Goal: Information Seeking & Learning: Learn about a topic

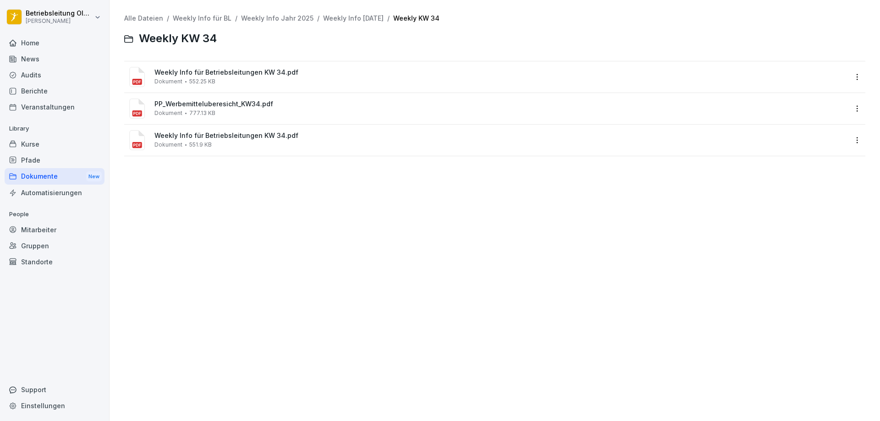
click at [56, 46] on div "Home" at bounding box center [55, 43] width 100 height 16
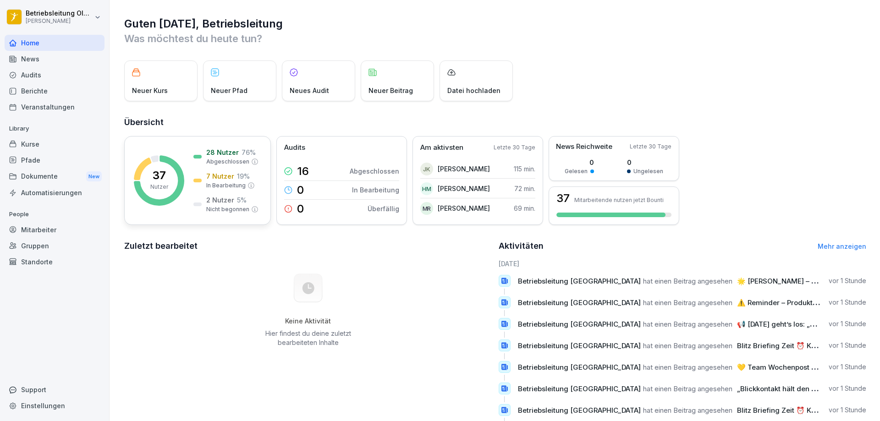
click at [198, 178] on div "7 Nutzer 19 % In Bearbeitung" at bounding box center [224, 180] width 61 height 18
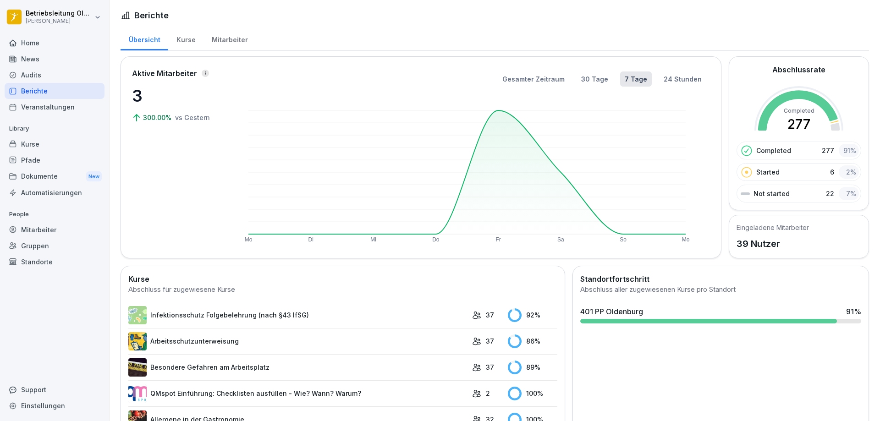
click at [233, 47] on div "Mitarbeiter" at bounding box center [230, 38] width 52 height 23
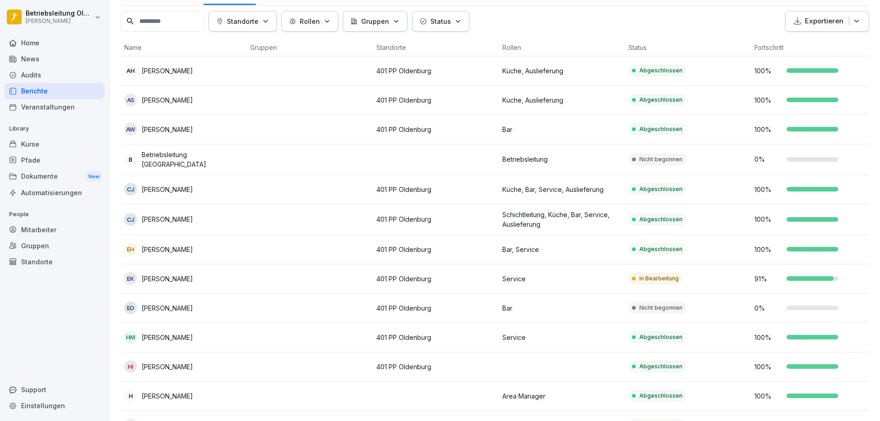
scroll to position [46, 0]
click at [357, 277] on td at bounding box center [310, 278] width 126 height 29
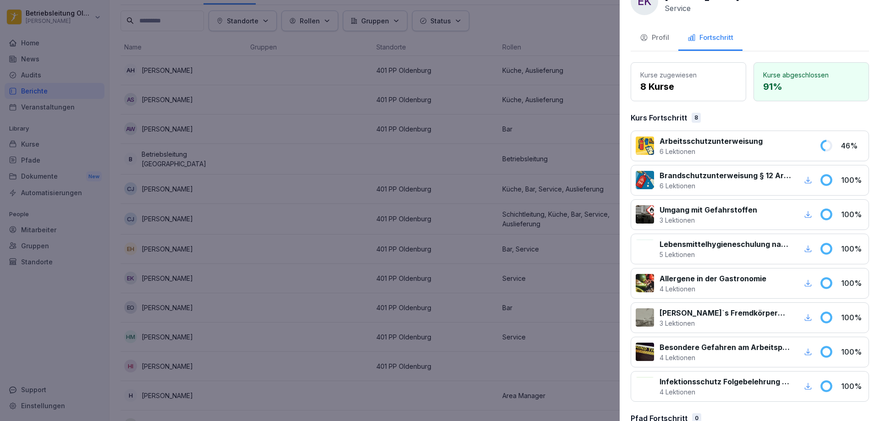
scroll to position [48, 0]
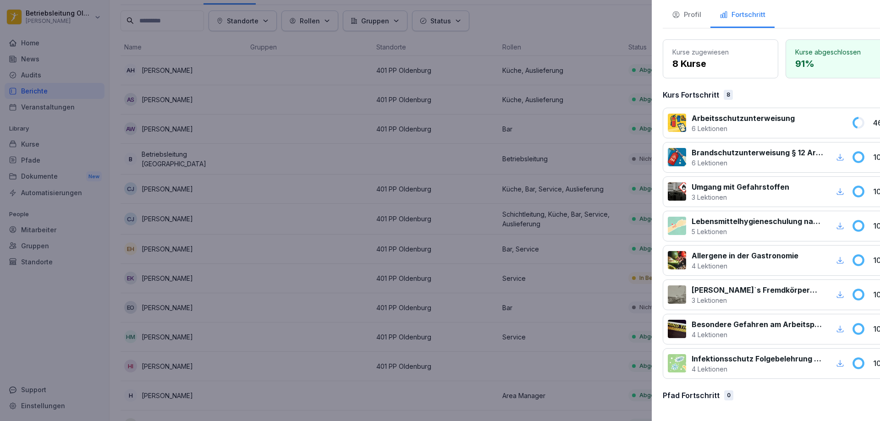
click at [484, 238] on div at bounding box center [440, 210] width 880 height 421
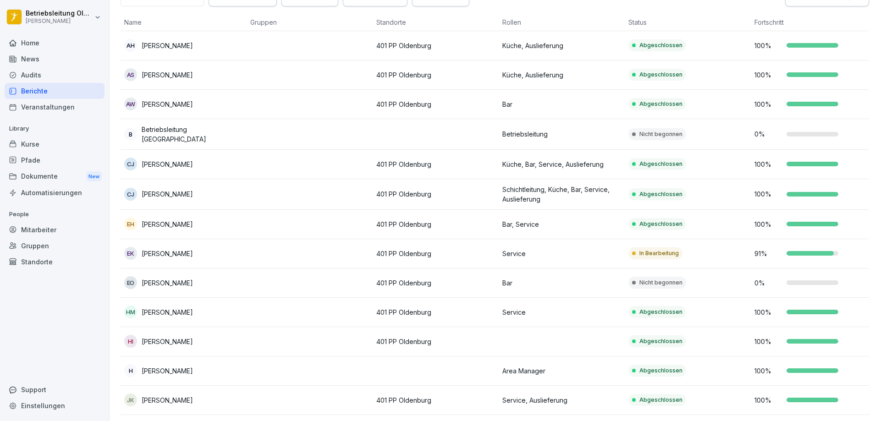
scroll to position [92, 0]
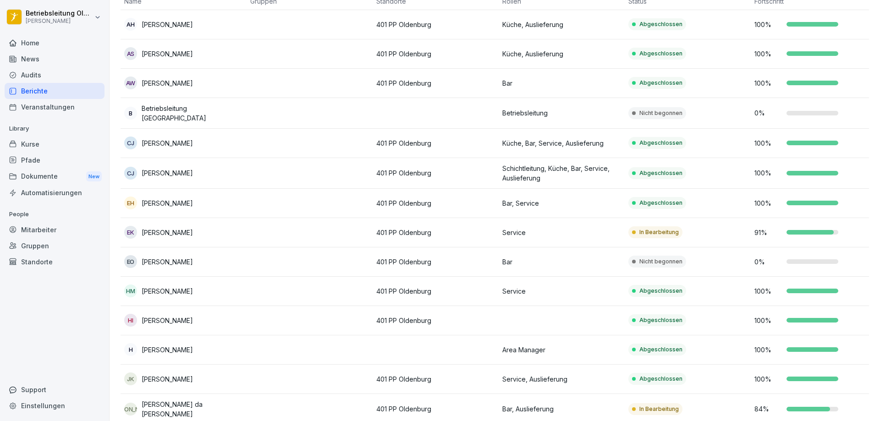
click at [255, 271] on td at bounding box center [310, 262] width 126 height 29
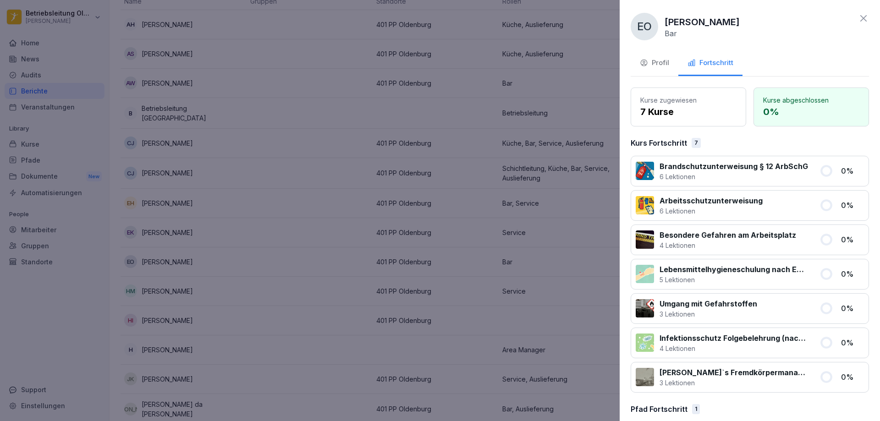
click at [413, 206] on div at bounding box center [440, 210] width 880 height 421
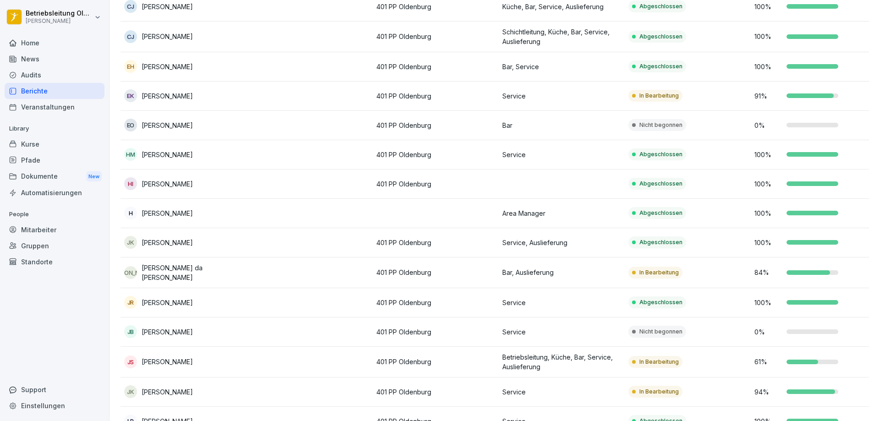
scroll to position [229, 0]
click at [351, 265] on td at bounding box center [310, 272] width 126 height 31
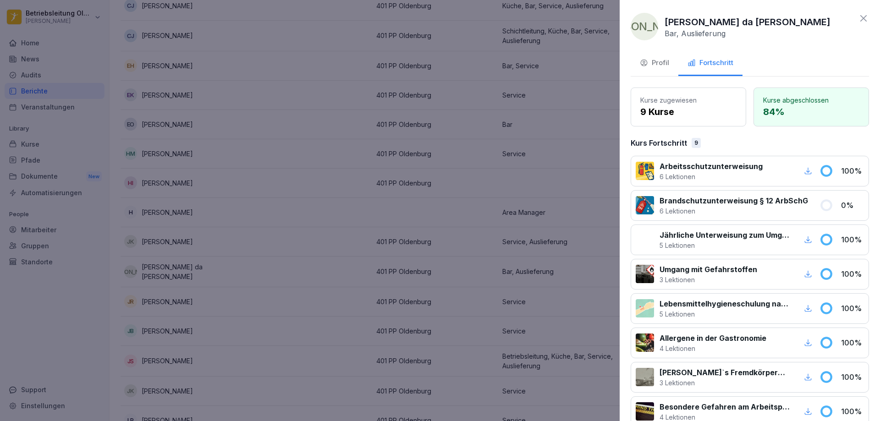
scroll to position [46, 0]
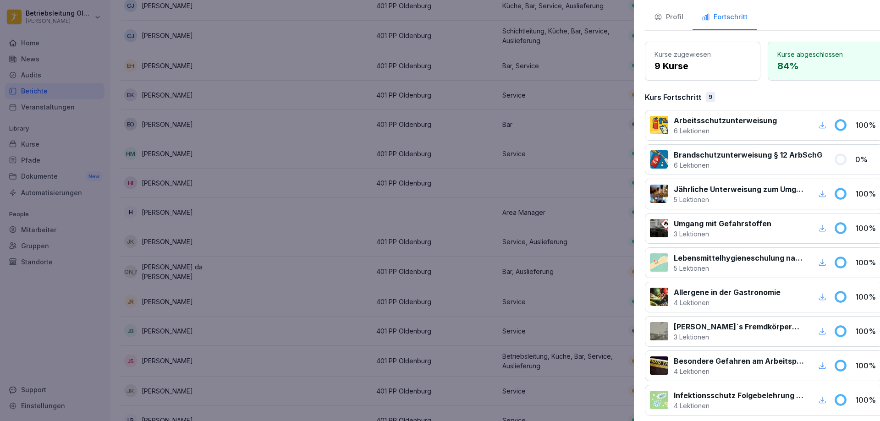
click at [464, 249] on div at bounding box center [440, 210] width 880 height 421
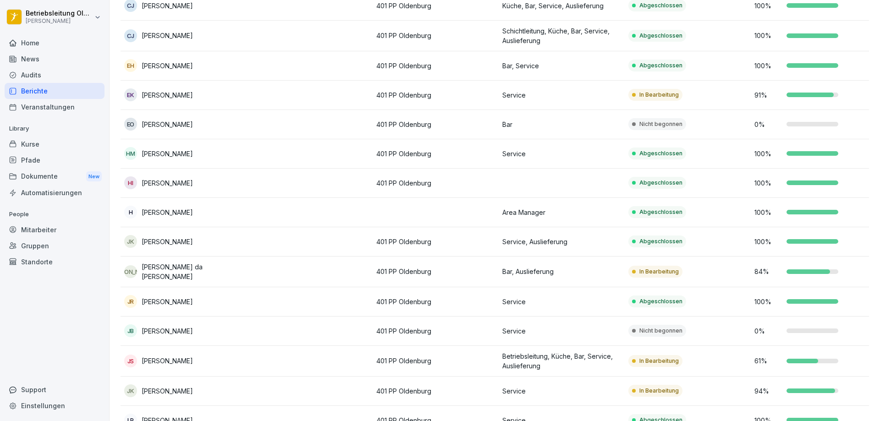
click at [431, 331] on p "401 PP Oldenburg" at bounding box center [435, 331] width 119 height 10
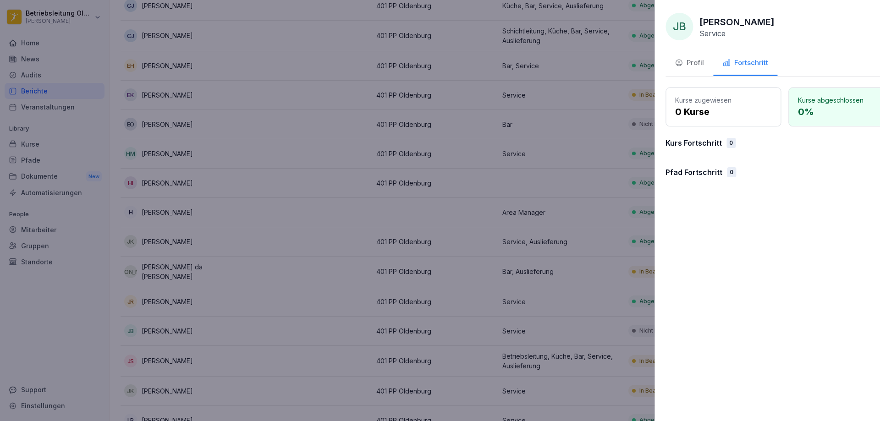
click at [409, 254] on div at bounding box center [440, 210] width 880 height 421
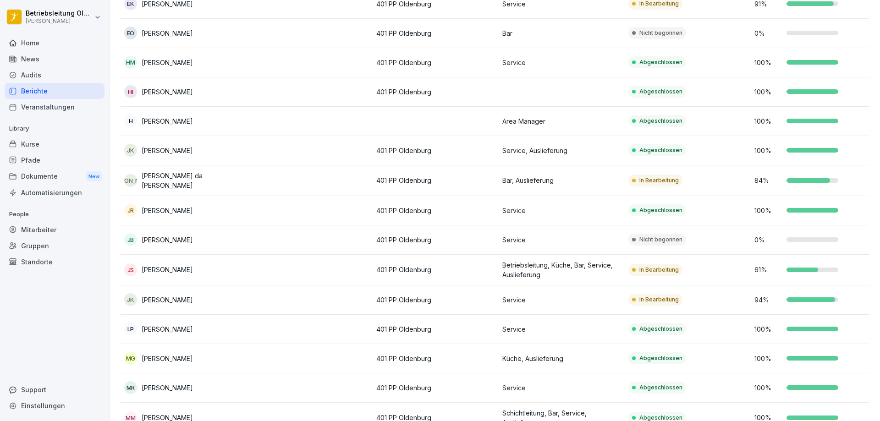
scroll to position [321, 0]
click at [283, 293] on td at bounding box center [310, 299] width 126 height 29
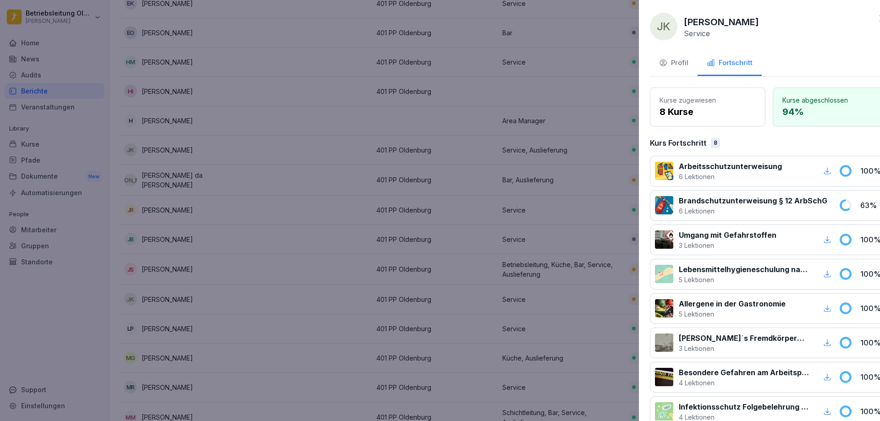
click at [476, 298] on div at bounding box center [440, 210] width 880 height 421
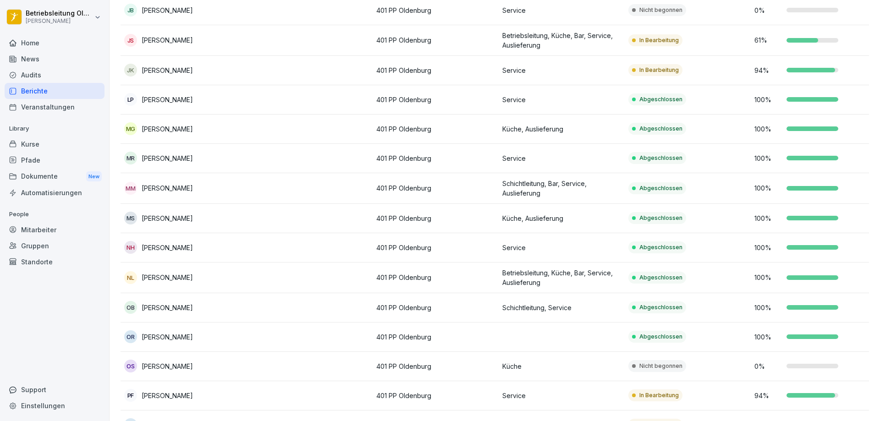
scroll to position [596, 0]
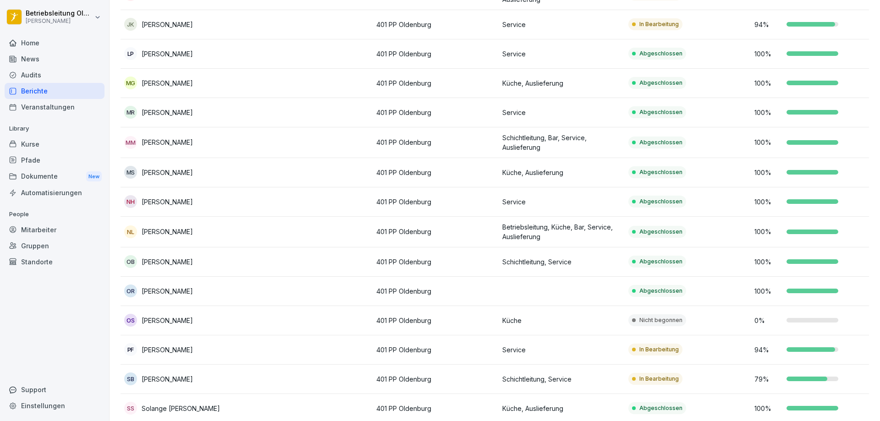
click at [458, 316] on p "401 PP Oldenburg" at bounding box center [435, 321] width 119 height 10
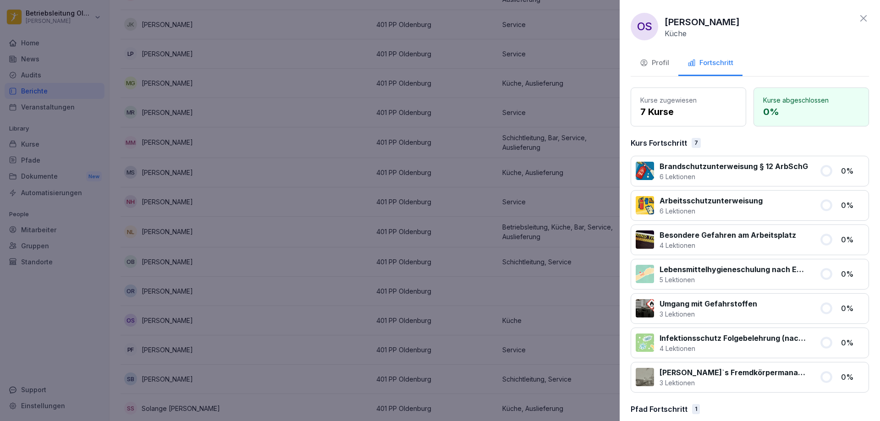
click at [458, 315] on div at bounding box center [440, 210] width 880 height 421
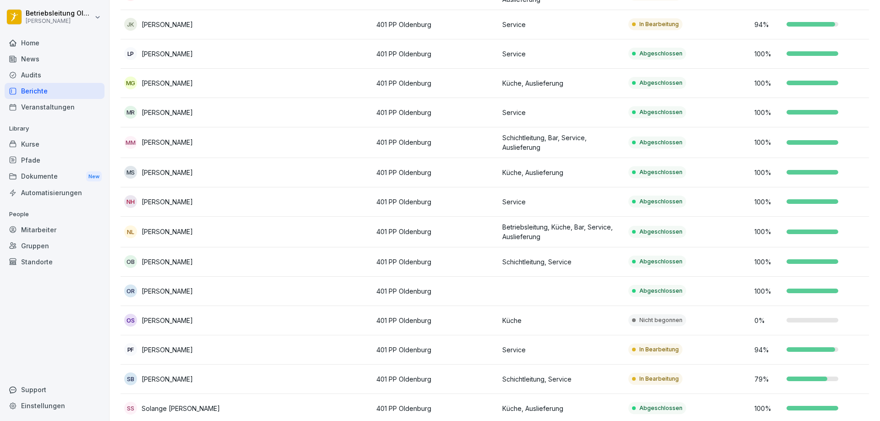
click at [450, 345] on p "401 PP Oldenburg" at bounding box center [435, 350] width 119 height 10
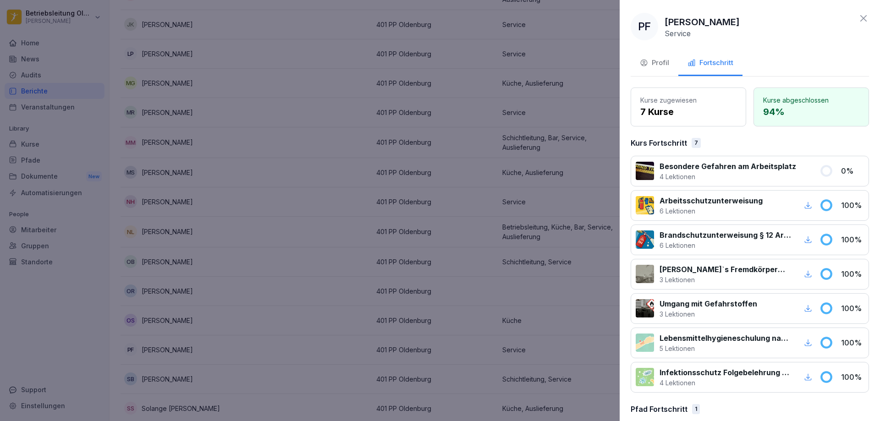
click at [655, 53] on button "Profil" at bounding box center [655, 63] width 48 height 25
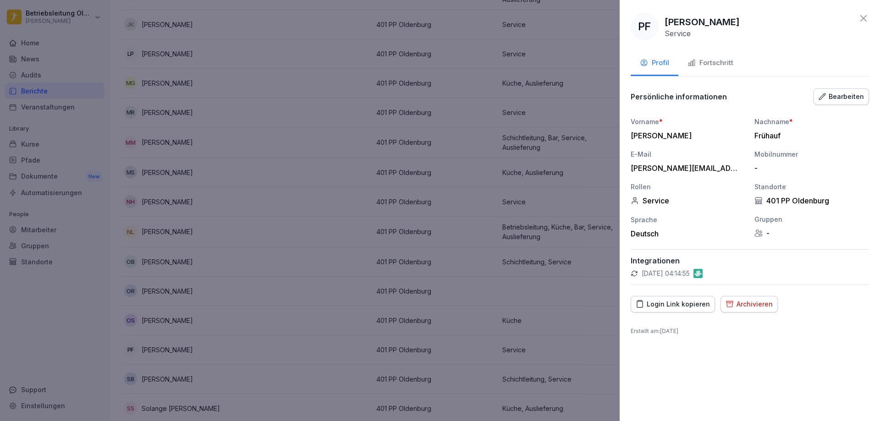
click at [730, 307] on icon "button" at bounding box center [730, 304] width 8 height 9
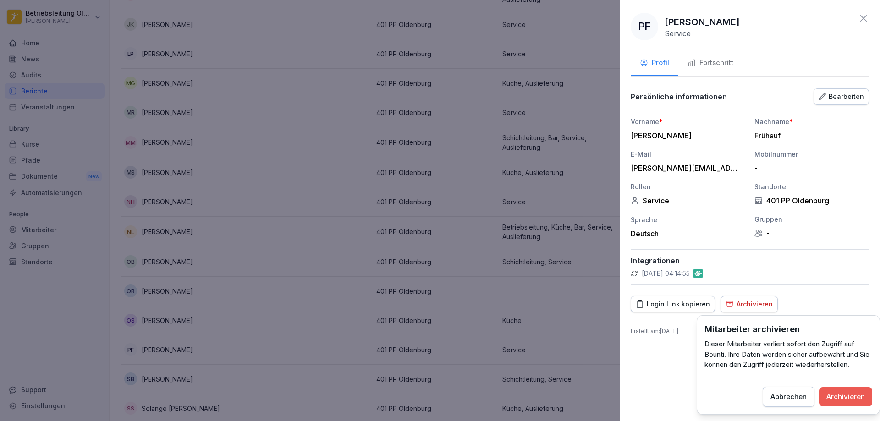
click at [848, 400] on div "Archivieren" at bounding box center [846, 397] width 39 height 10
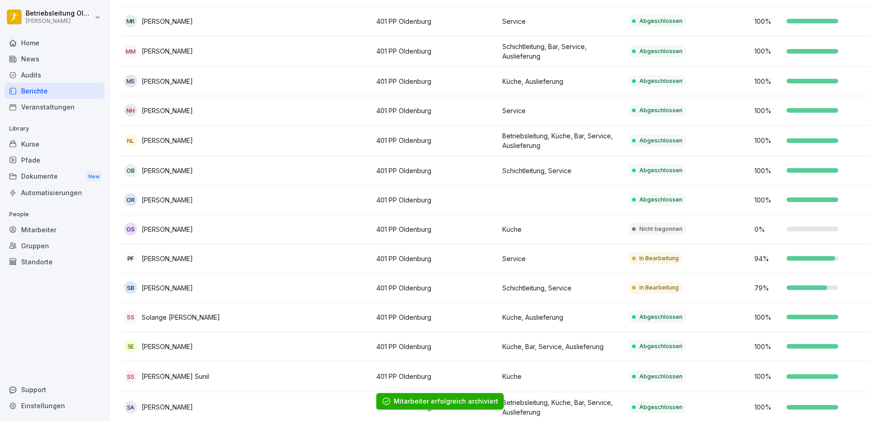
scroll to position [688, 0]
click at [482, 265] on td "401 PP Oldenburg" at bounding box center [436, 258] width 126 height 29
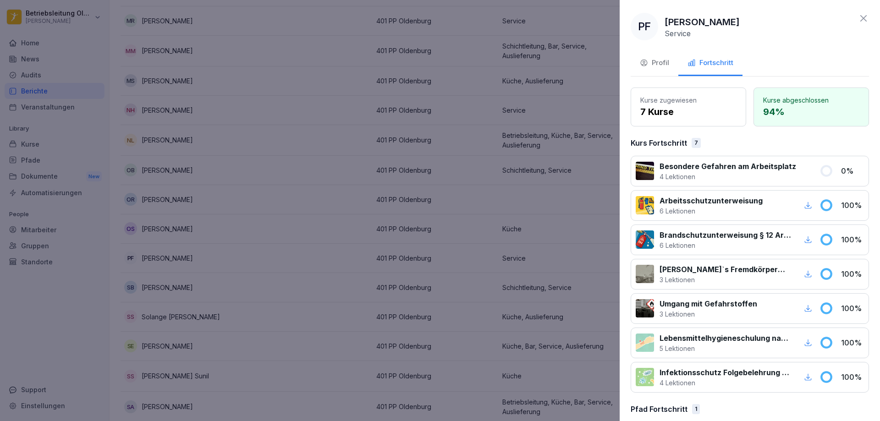
click at [665, 62] on div "Profil" at bounding box center [654, 63] width 29 height 11
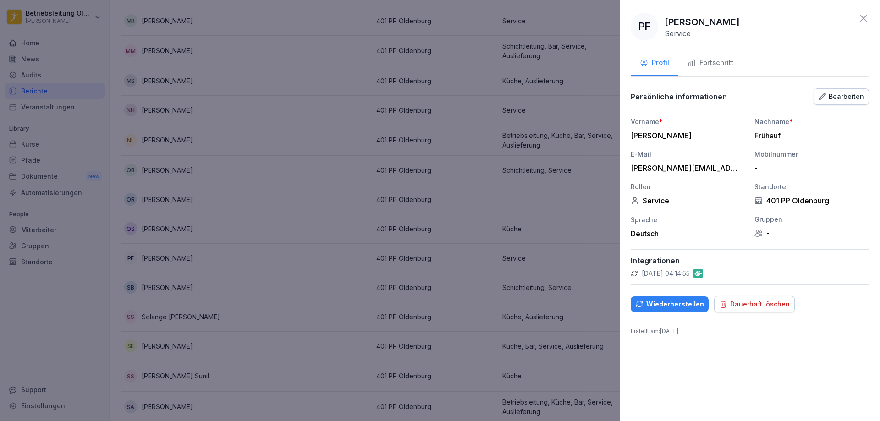
click at [509, 296] on div at bounding box center [440, 210] width 880 height 421
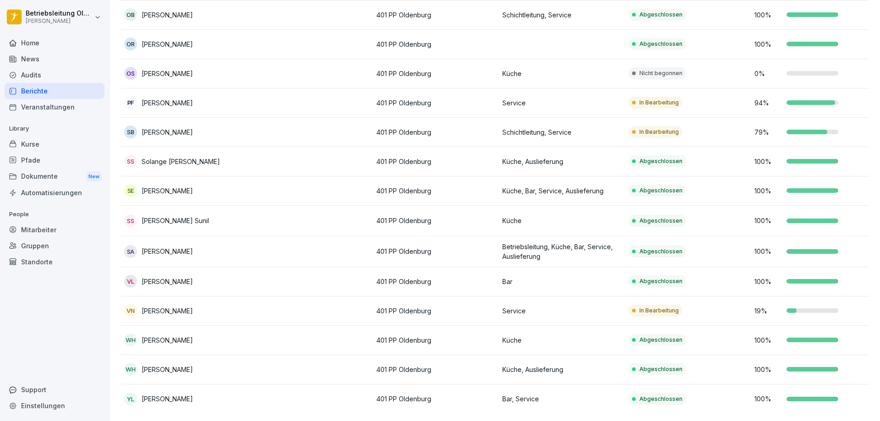
scroll to position [856, 0]
click at [545, 309] on td "Service" at bounding box center [562, 311] width 126 height 29
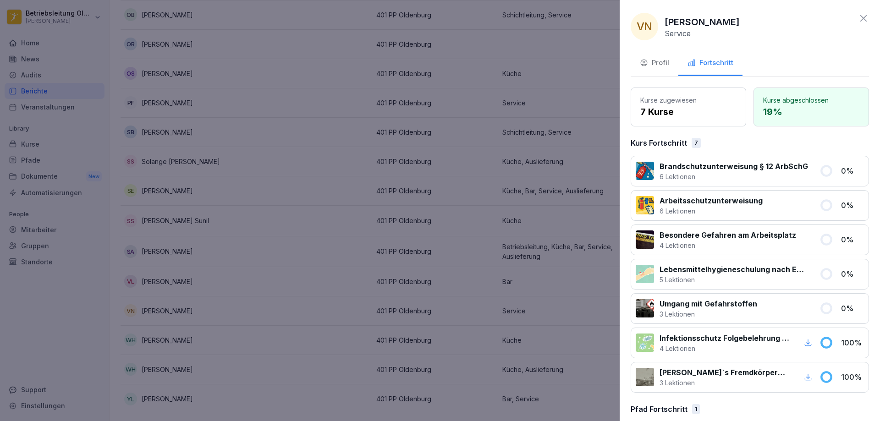
click at [302, 245] on div at bounding box center [440, 210] width 880 height 421
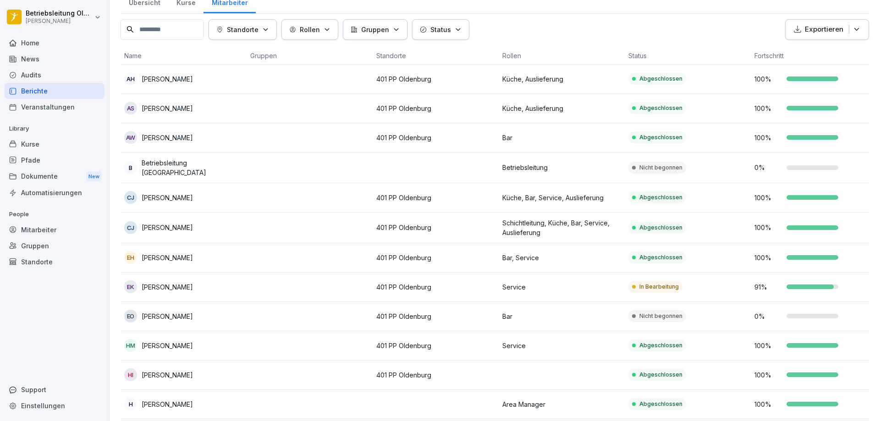
scroll to position [0, 0]
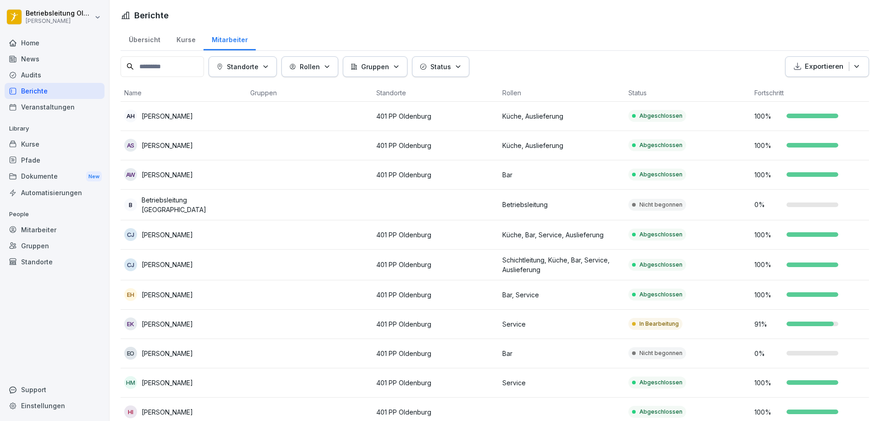
click at [54, 96] on div "Berichte" at bounding box center [55, 91] width 100 height 16
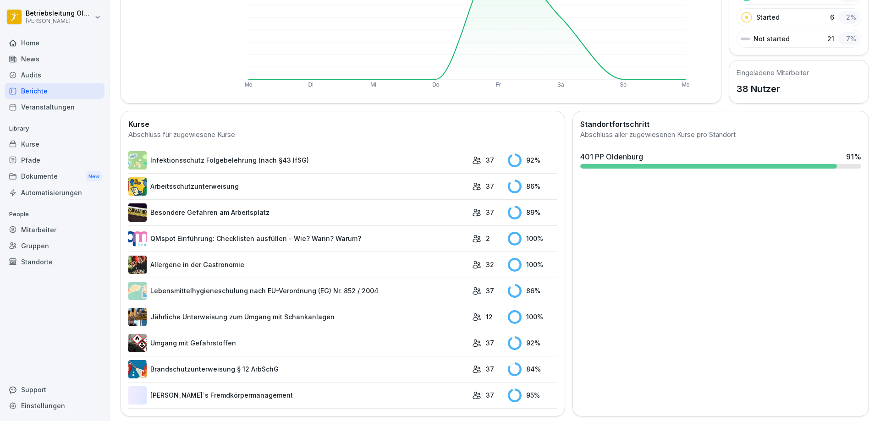
scroll to position [165, 0]
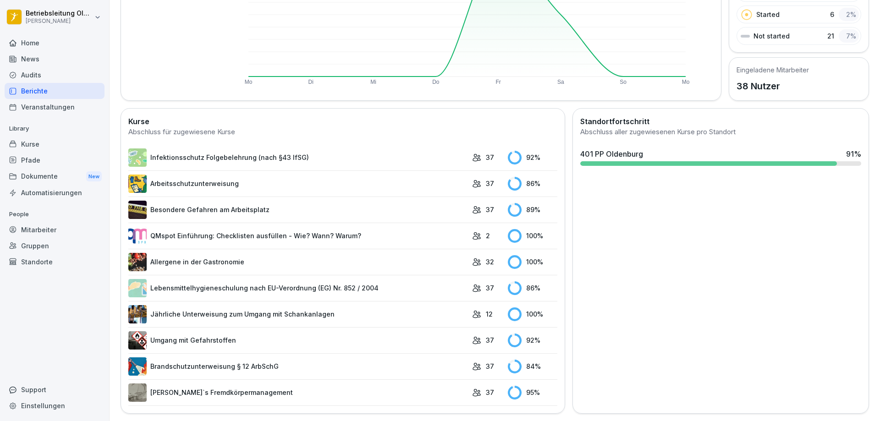
click at [492, 283] on div "37" at bounding box center [488, 288] width 32 height 10
click at [292, 279] on link "Lebensmittelhygieneschulung nach EU-Verordnung (EG) Nr. 852 / 2004" at bounding box center [297, 288] width 339 height 18
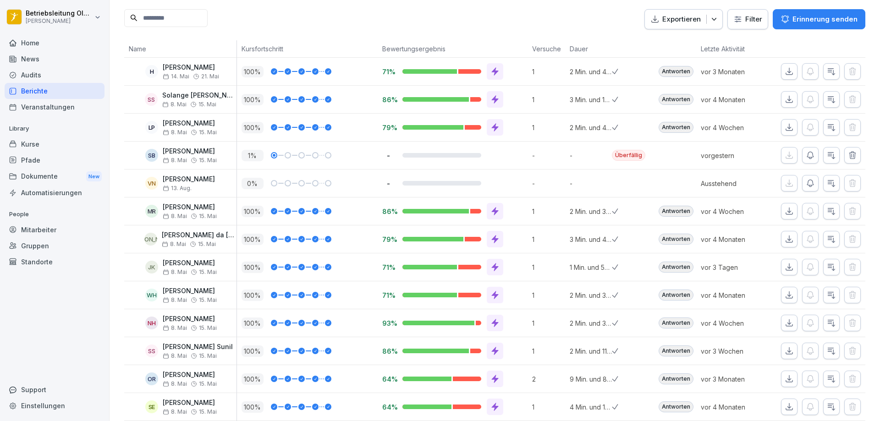
scroll to position [92, 0]
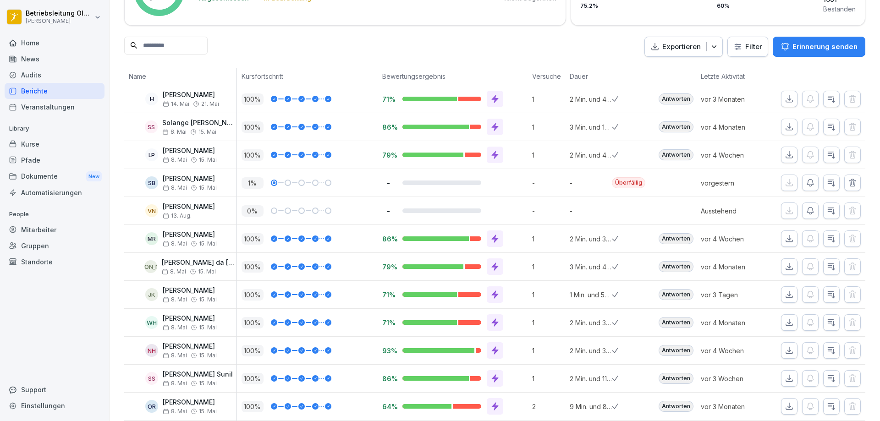
click at [53, 229] on div "Mitarbeiter" at bounding box center [55, 230] width 100 height 16
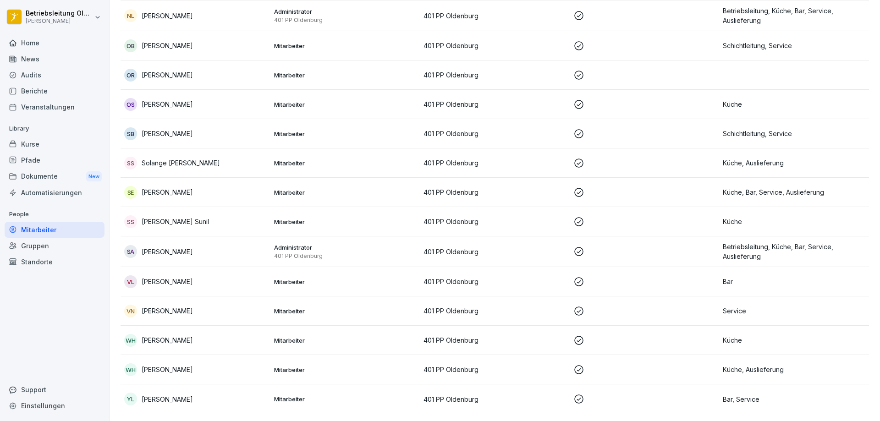
scroll to position [818, 0]
click at [342, 337] on p "Mitarbeiter" at bounding box center [345, 341] width 143 height 8
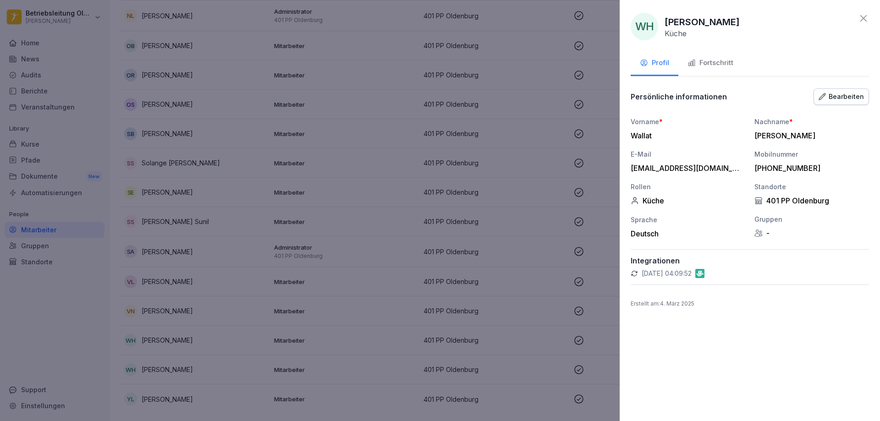
click at [729, 72] on button "Fortschritt" at bounding box center [711, 63] width 64 height 25
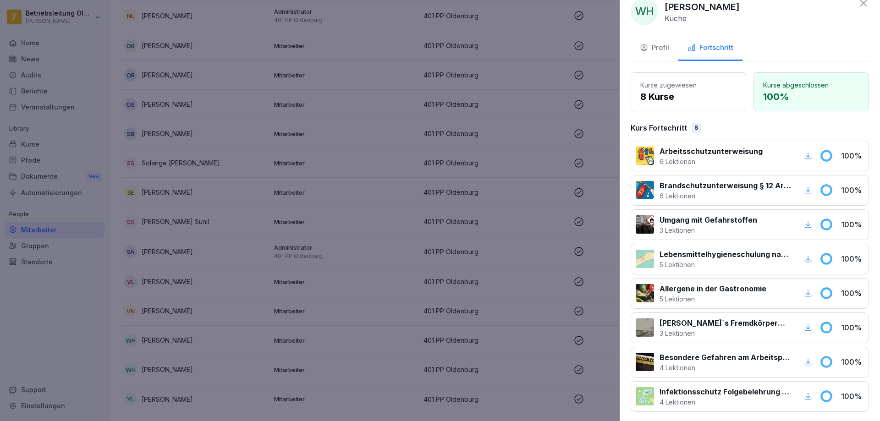
scroll to position [0, 0]
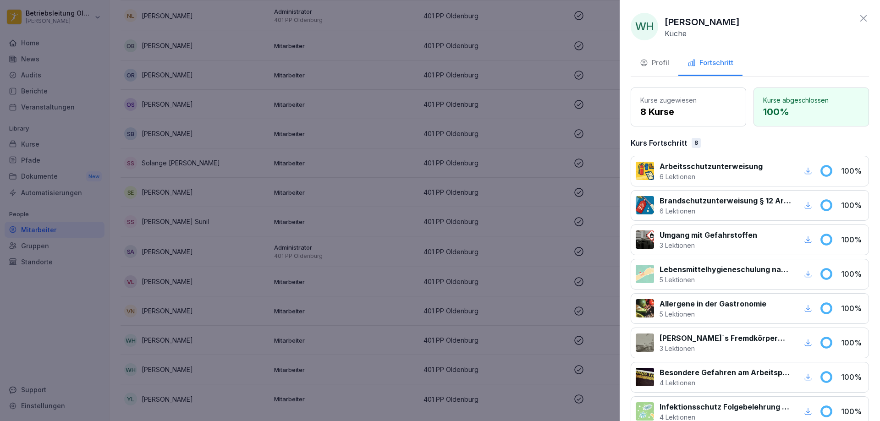
click at [672, 63] on button "Profil" at bounding box center [655, 63] width 48 height 25
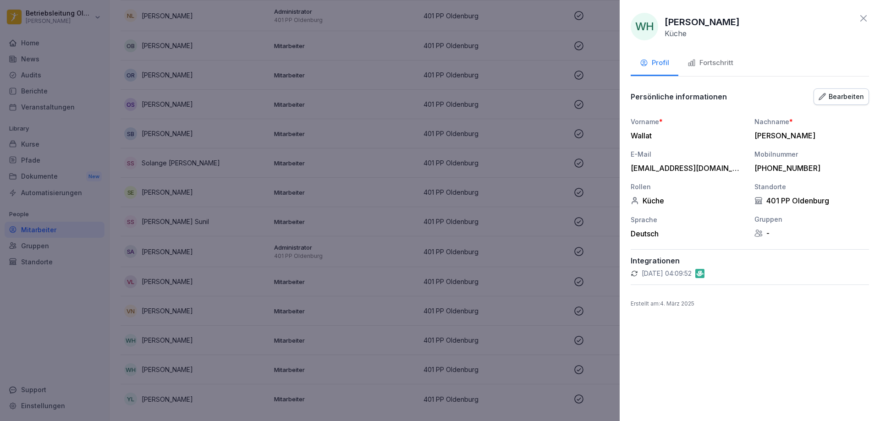
click at [596, 214] on div at bounding box center [440, 210] width 880 height 421
